Goal: Check status: Check status

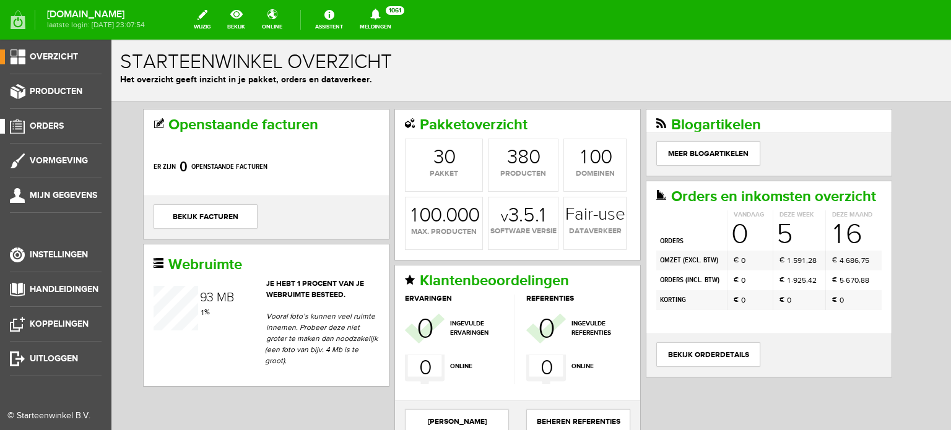
click at [54, 126] on span "Orders" at bounding box center [47, 126] width 34 height 11
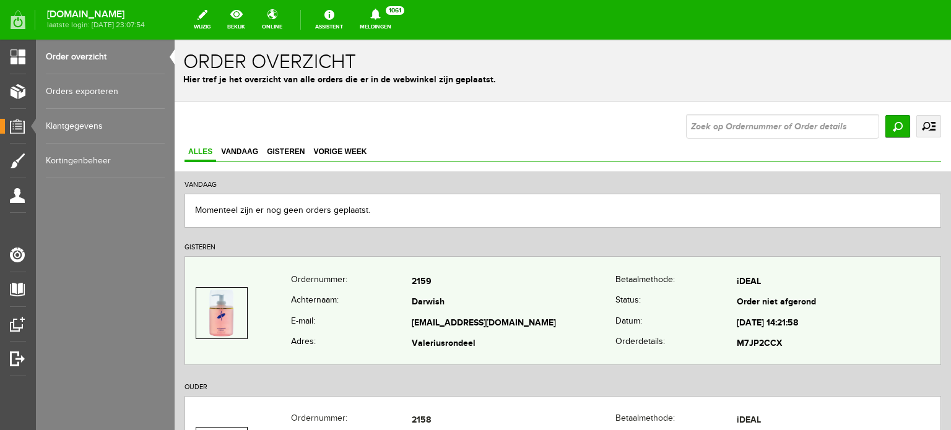
click at [431, 324] on td "[EMAIL_ADDRESS][DOMAIN_NAME]" at bounding box center [514, 323] width 204 height 21
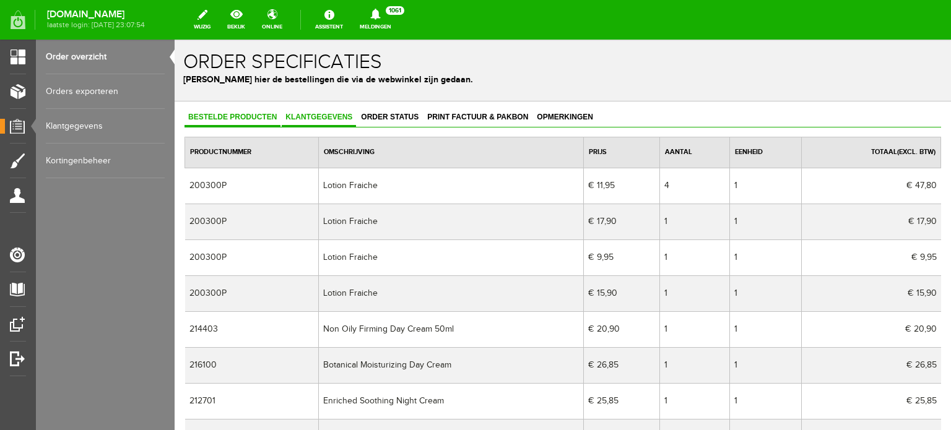
click at [329, 116] on span "Klantgegevens" at bounding box center [319, 117] width 74 height 9
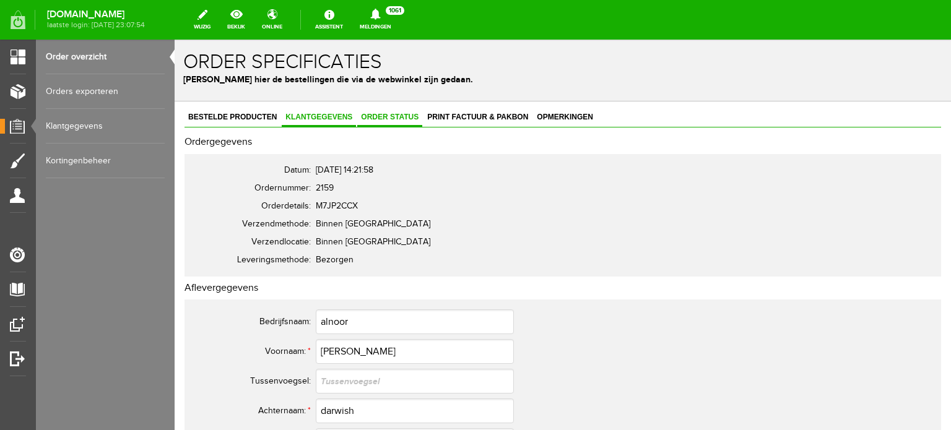
click at [402, 118] on span "Order status" at bounding box center [389, 117] width 65 height 9
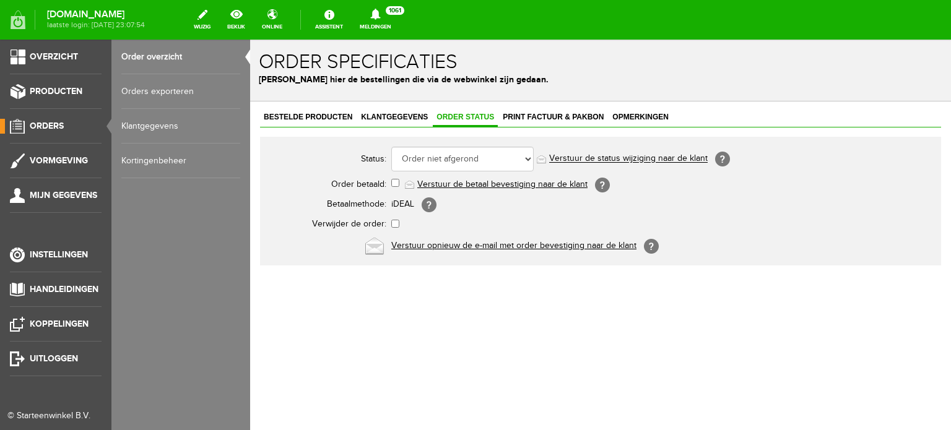
click at [54, 126] on span "Orders" at bounding box center [47, 126] width 34 height 11
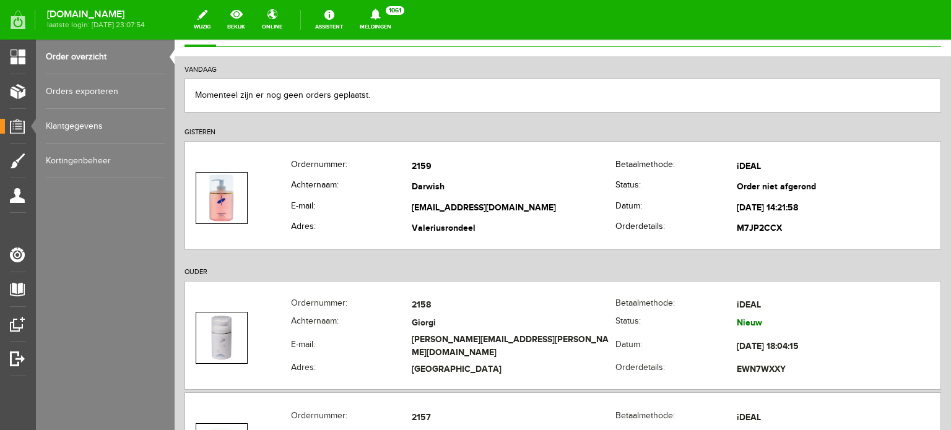
scroll to position [131, 0]
